Goal: Find specific page/section: Find specific page/section

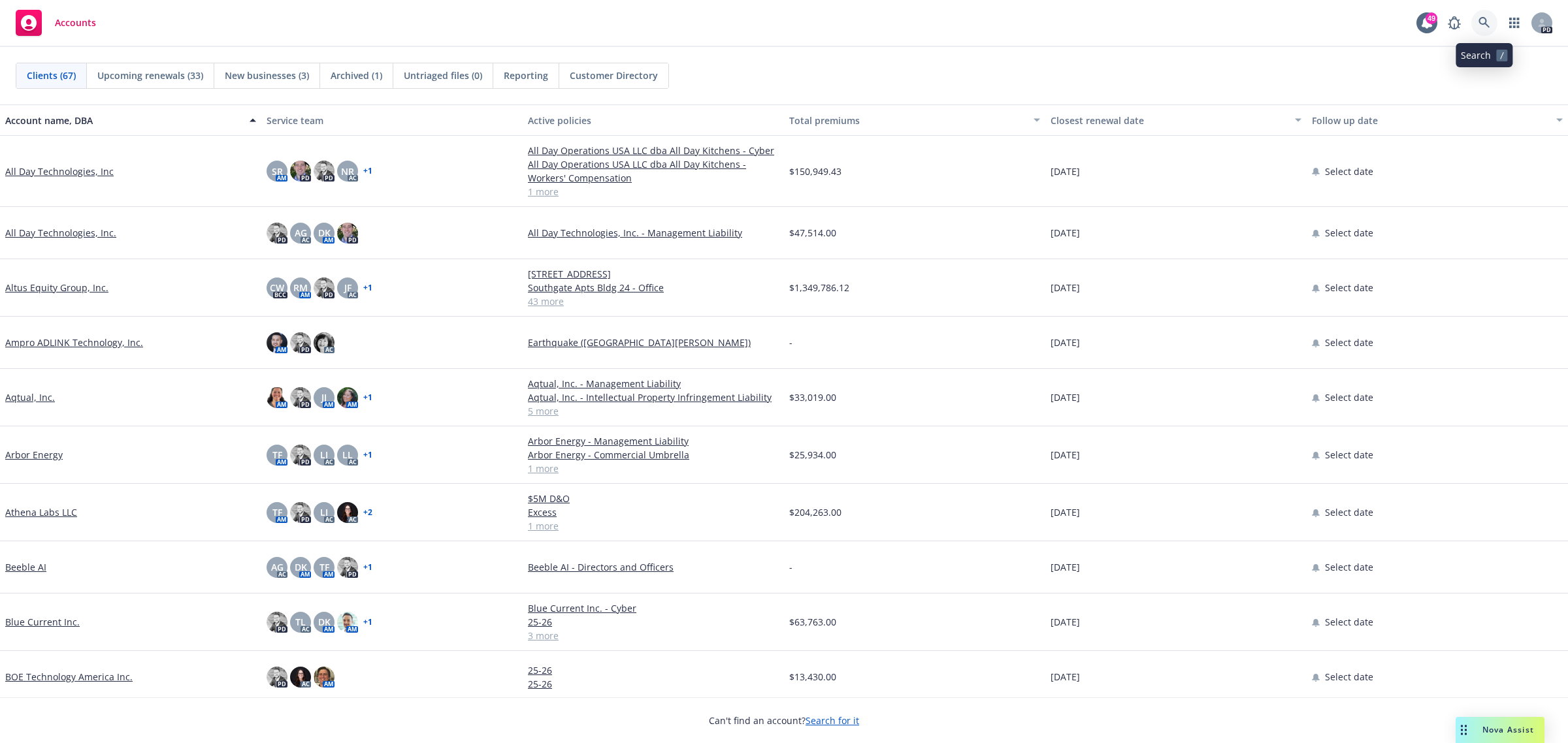
click at [1480, 21] on icon at bounding box center [1484, 22] width 11 height 11
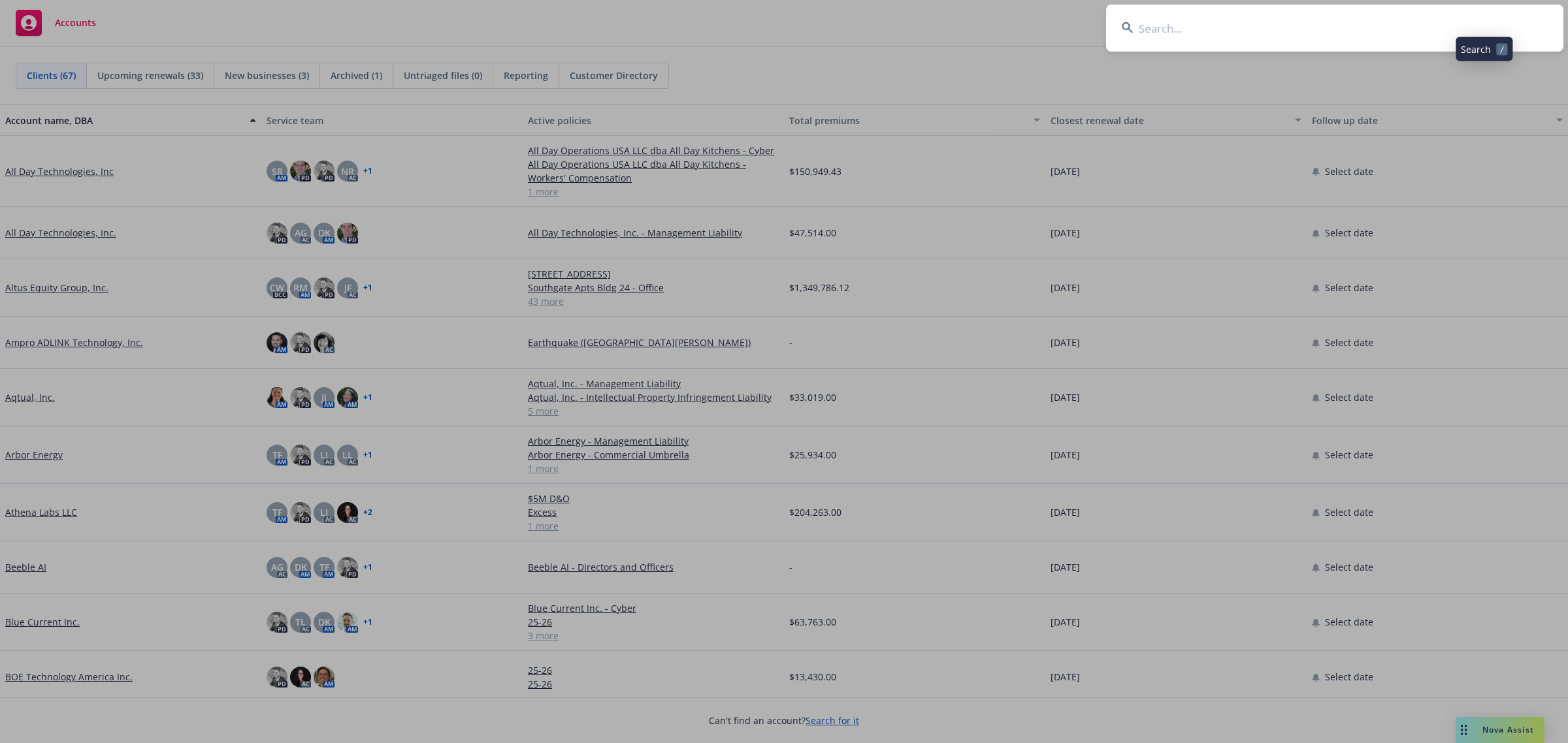
click at [1276, 23] on input at bounding box center [1334, 28] width 457 height 47
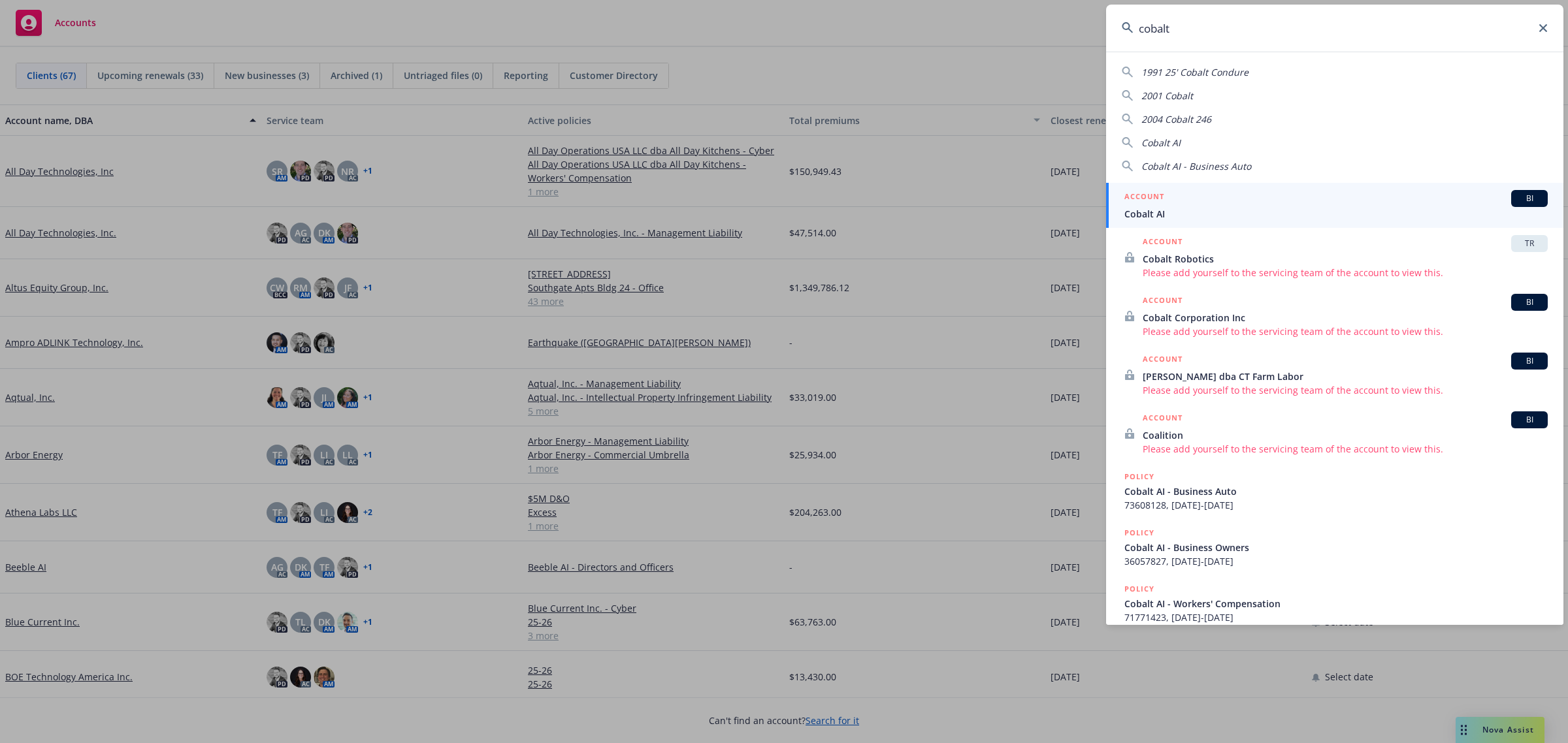
type input "cobalt"
click at [1195, 212] on span "Cobalt AI" at bounding box center [1336, 214] width 423 height 14
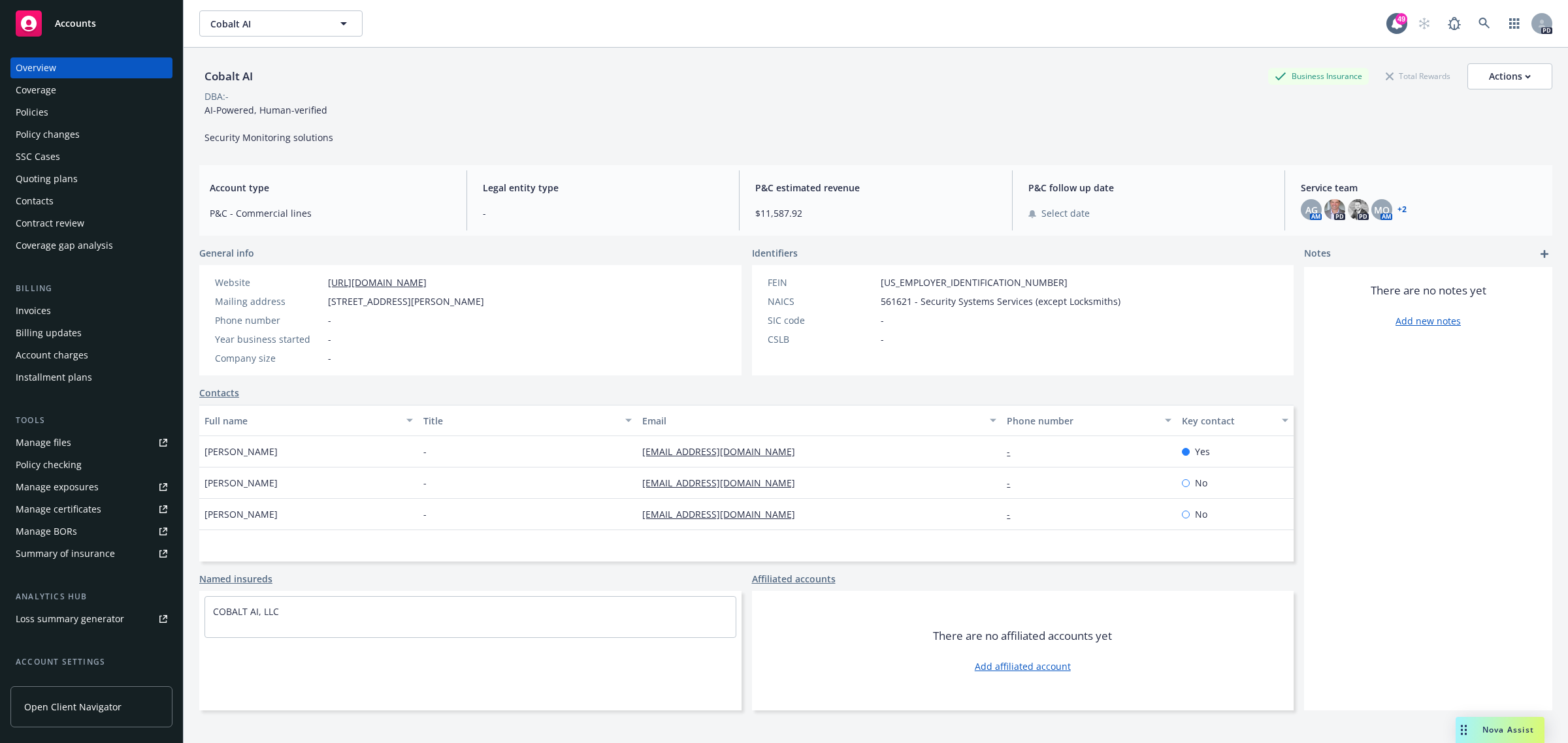
click at [56, 108] on div "Policies" at bounding box center [91, 112] width 151 height 21
